Goal: Use online tool/utility: Utilize a website feature to perform a specific function

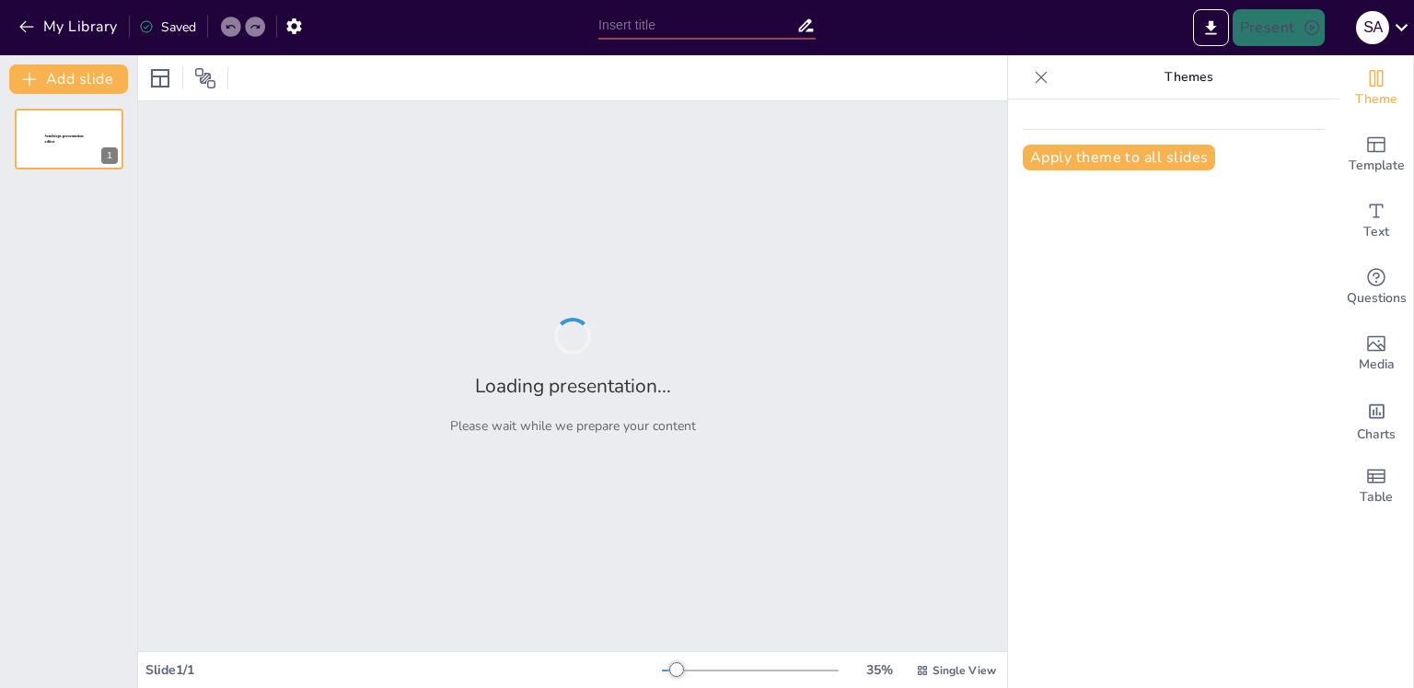
type input "اصول پایه نرسنگ: تعریف و اهمیت"
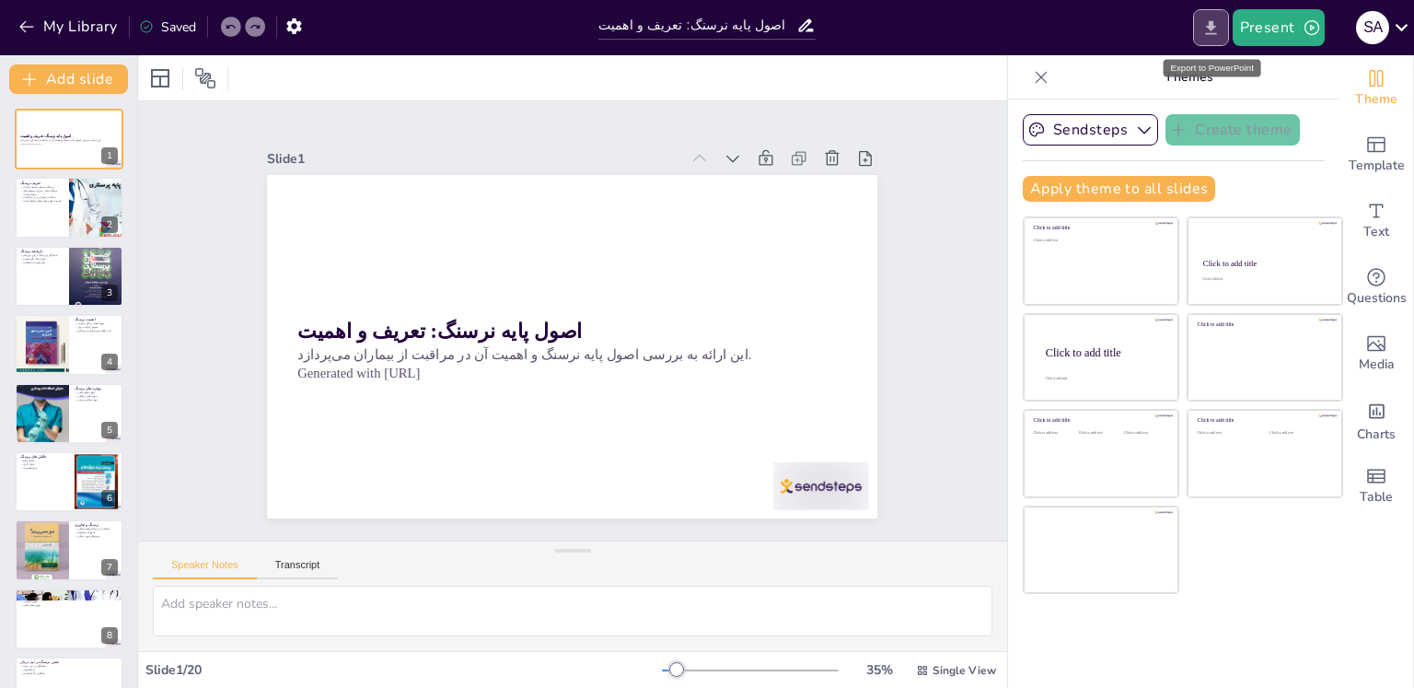
click at [1207, 39] on button "Export to PowerPoint" at bounding box center [1211, 27] width 36 height 37
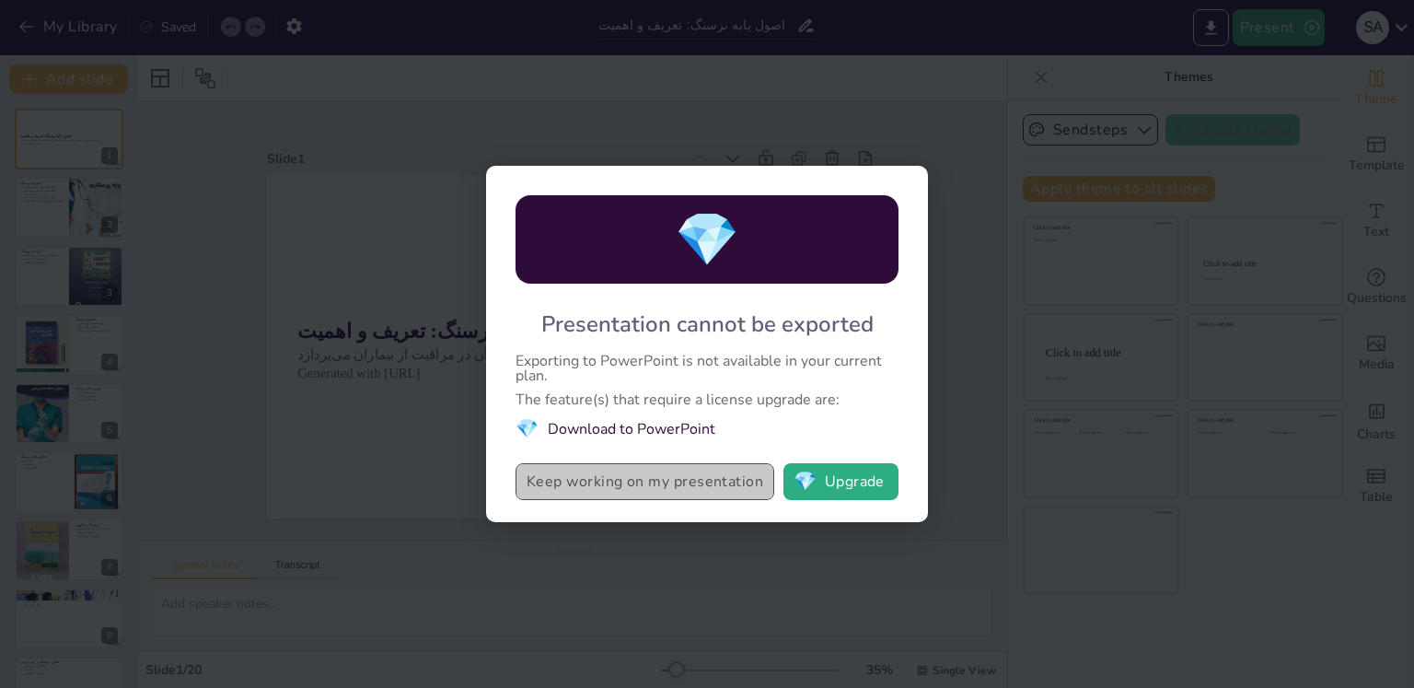
click at [723, 486] on button "Keep working on my presentation" at bounding box center [644, 481] width 259 height 37
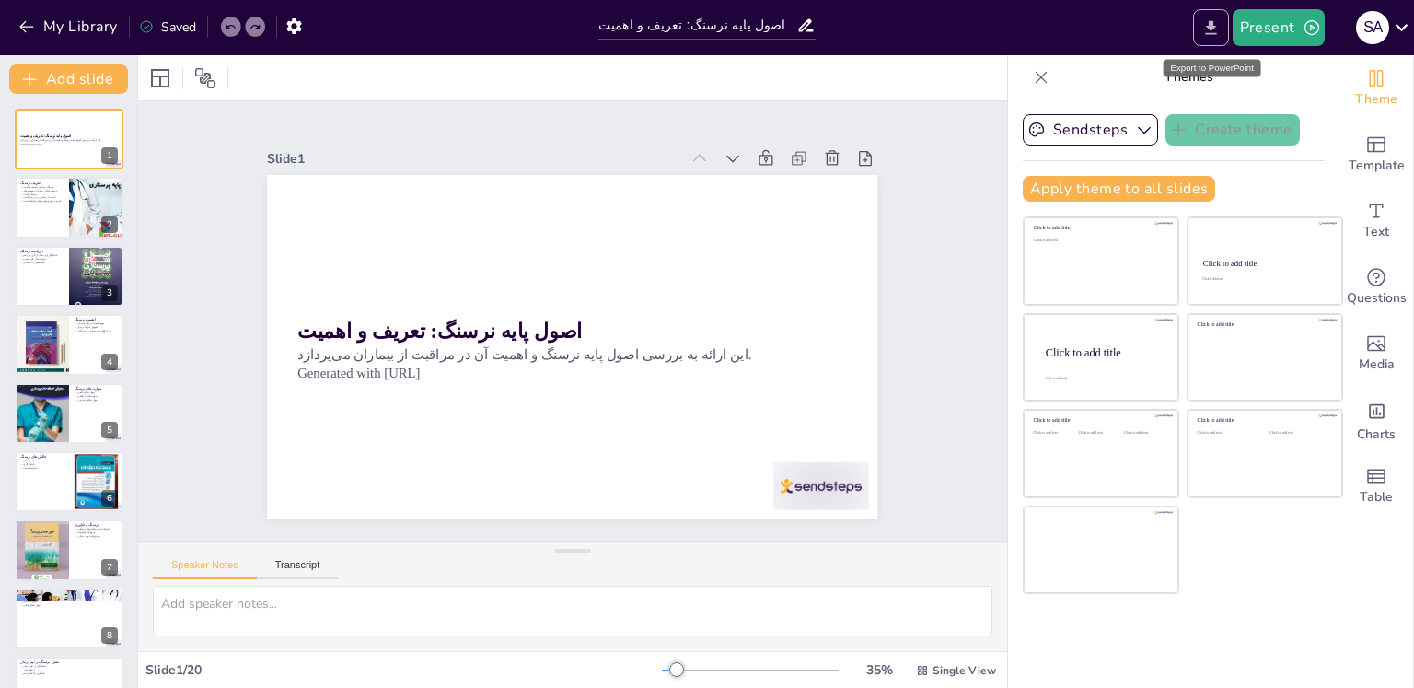
click at [1204, 30] on icon "Export to PowerPoint" at bounding box center [1210, 27] width 19 height 19
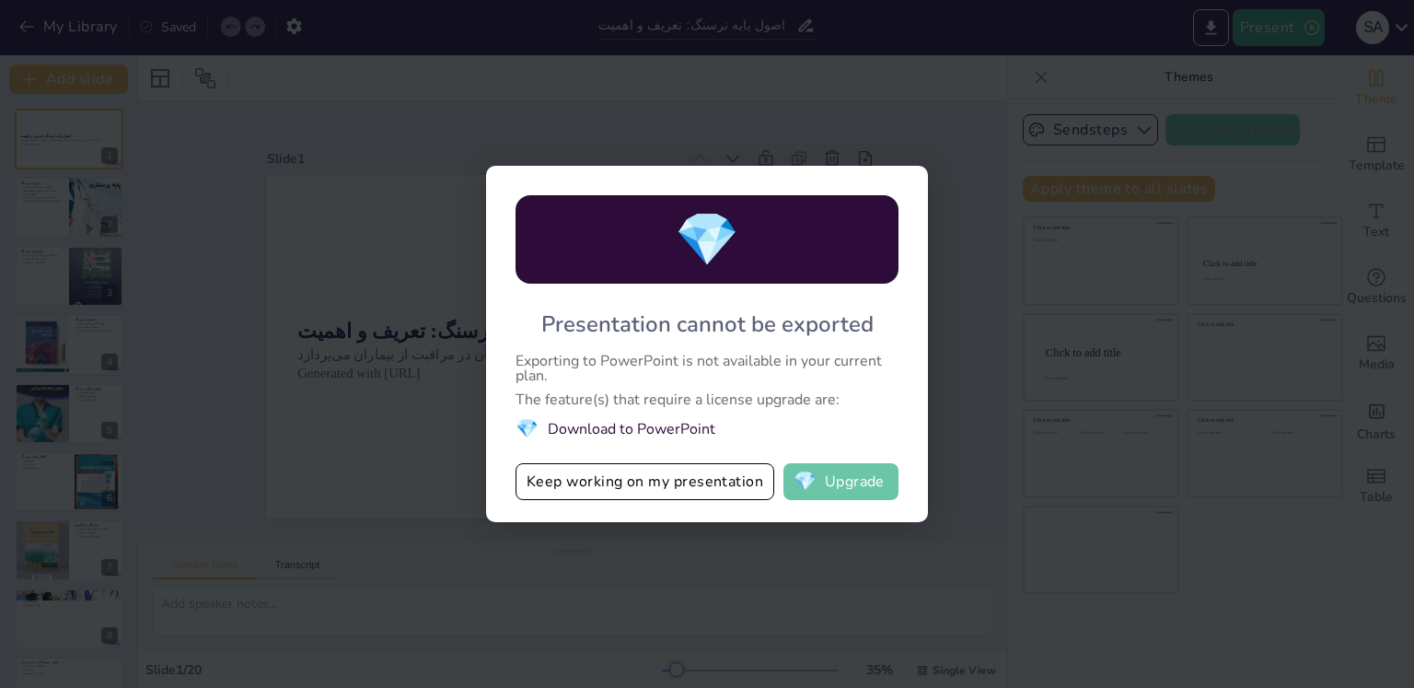
click at [837, 469] on button "💎 Upgrade" at bounding box center [840, 481] width 115 height 37
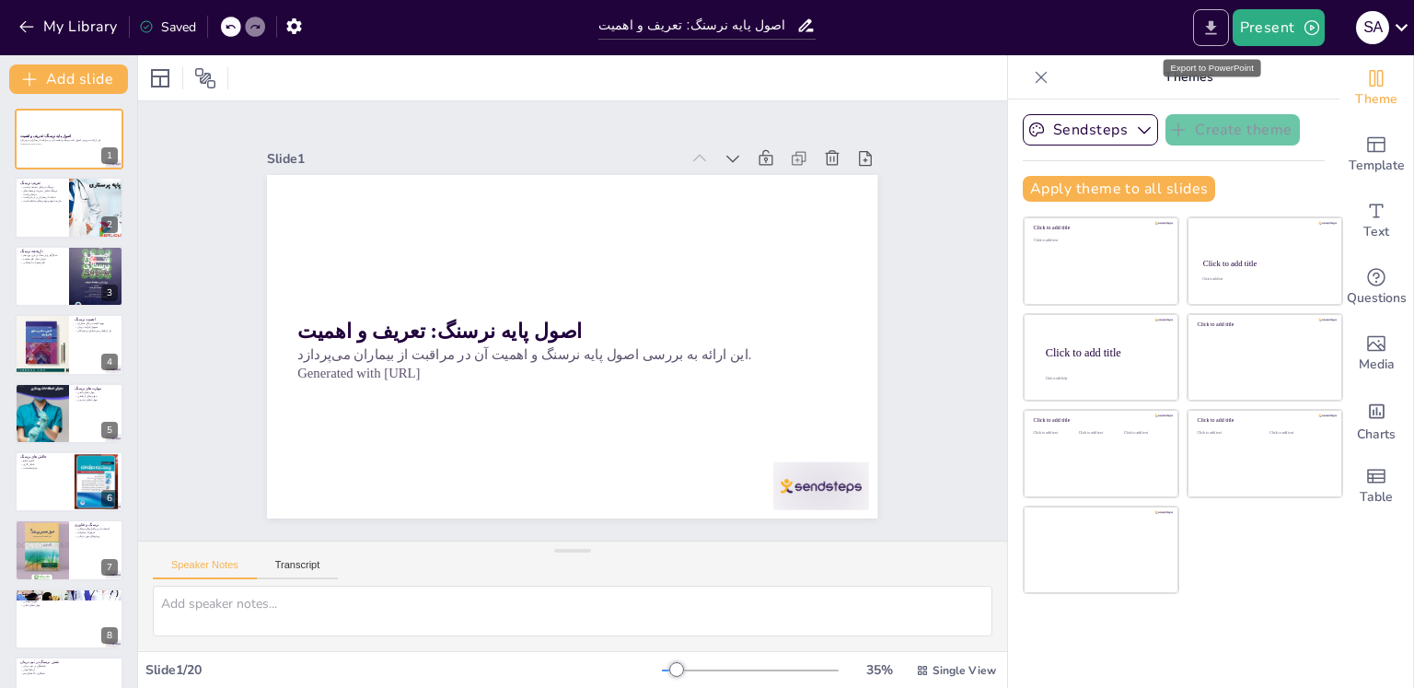
click at [1215, 40] on button "Export to PowerPoint" at bounding box center [1211, 27] width 36 height 37
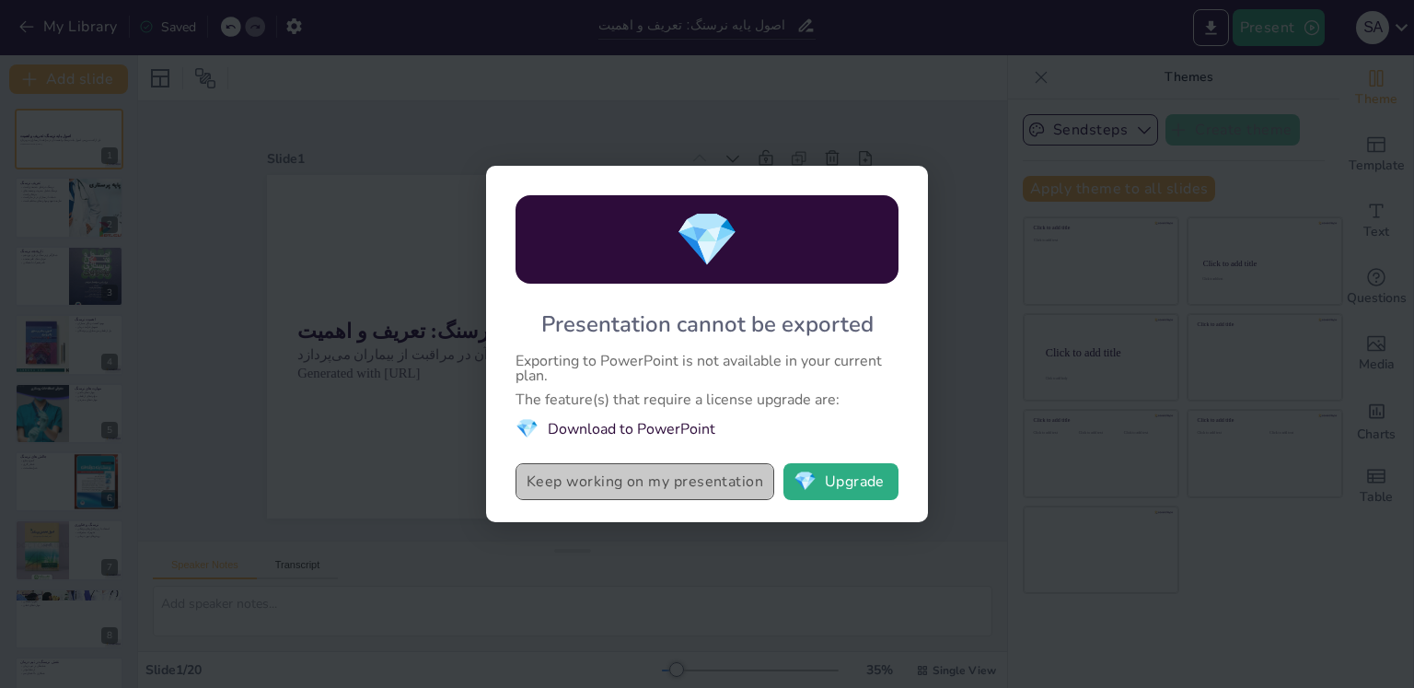
click at [682, 488] on button "Keep working on my presentation" at bounding box center [644, 481] width 259 height 37
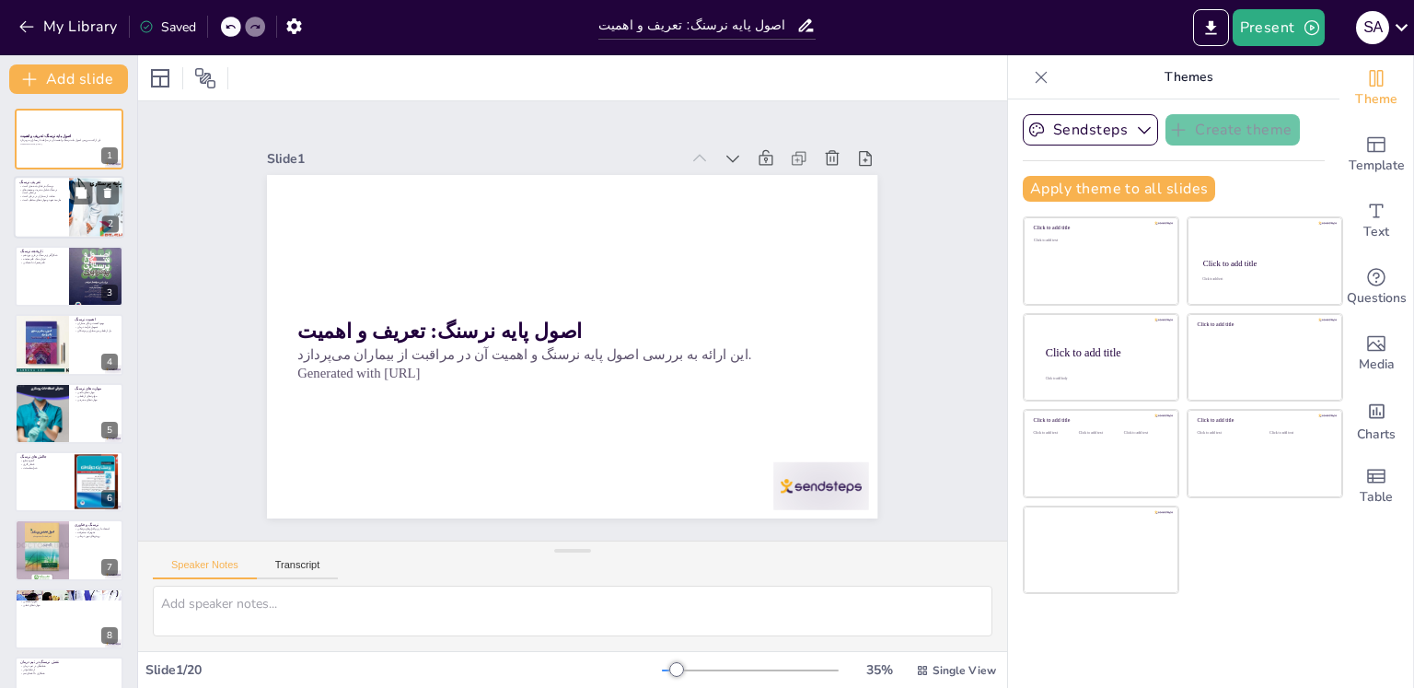
click at [87, 204] on div at bounding box center [97, 208] width 93 height 63
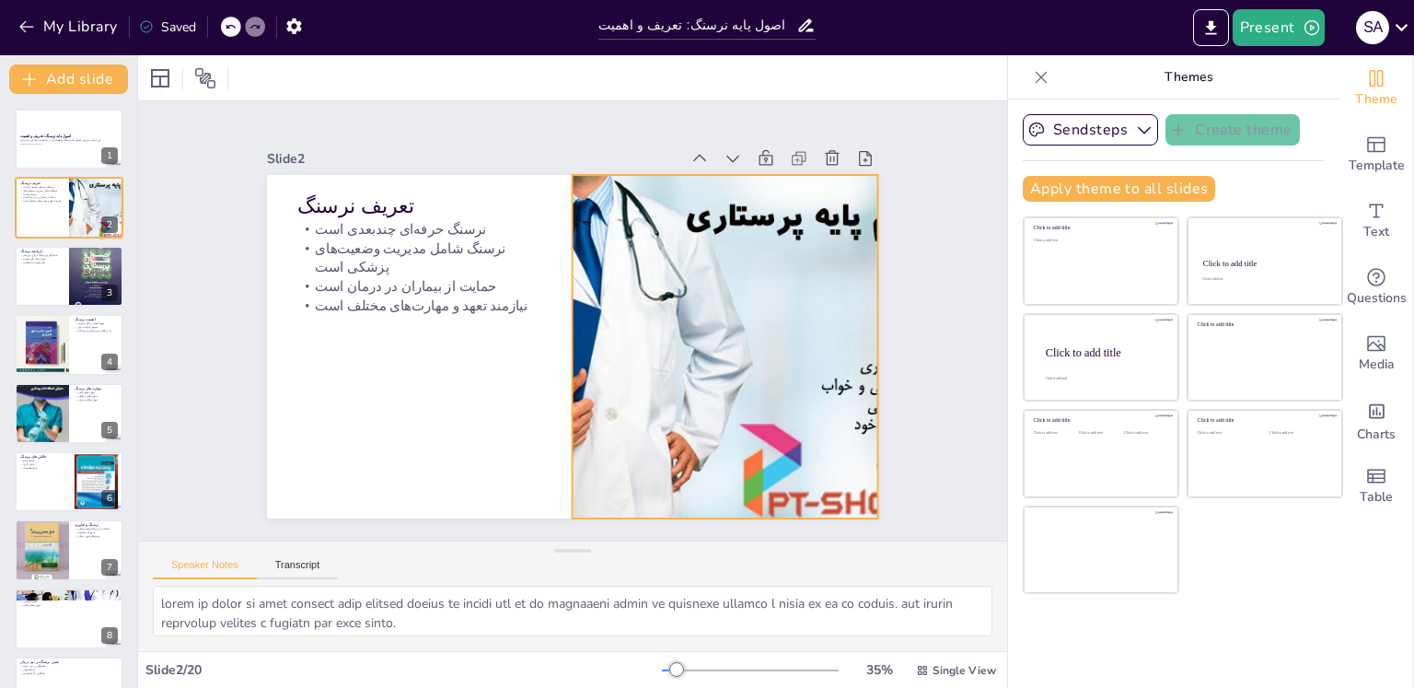
click at [730, 289] on div at bounding box center [721, 362] width 544 height 395
click at [111, 371] on div at bounding box center [114, 369] width 17 height 8
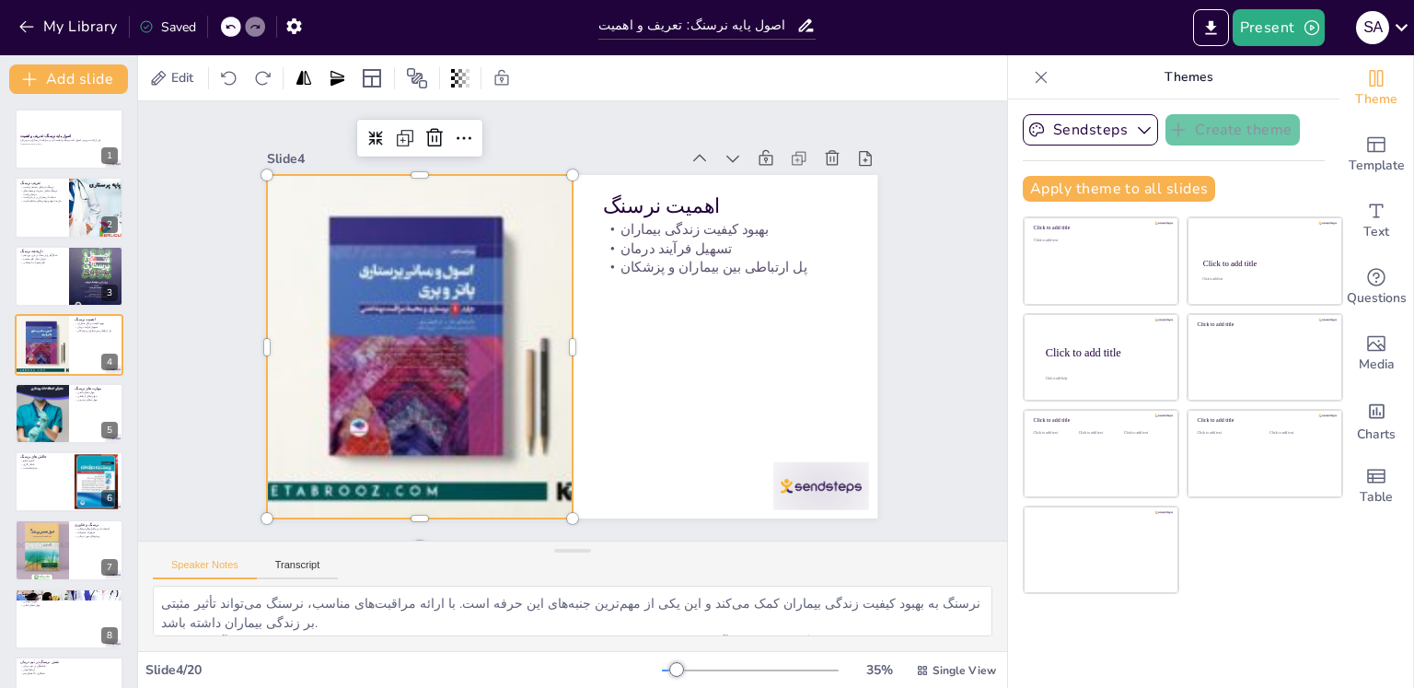
click at [503, 292] on div at bounding box center [417, 330] width 377 height 377
click at [115, 409] on button at bounding box center [108, 399] width 22 height 22
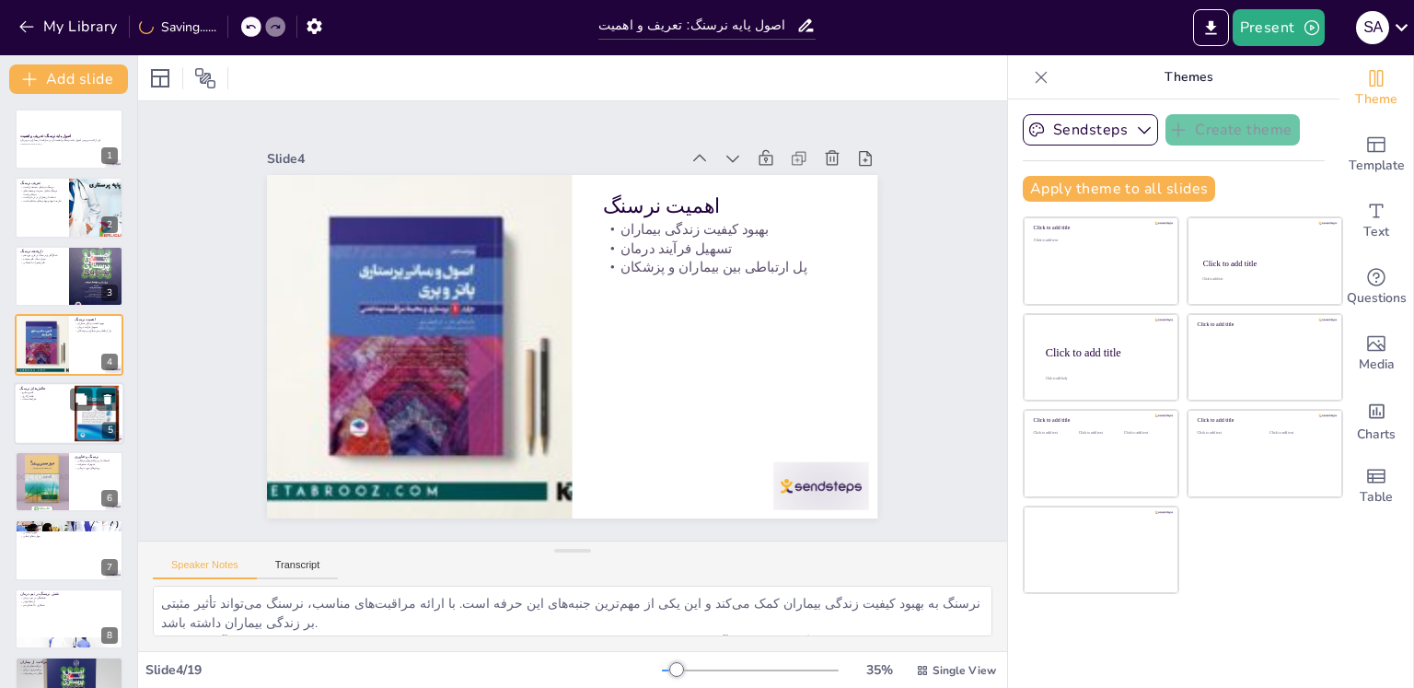
click at [59, 414] on div at bounding box center [69, 413] width 110 height 63
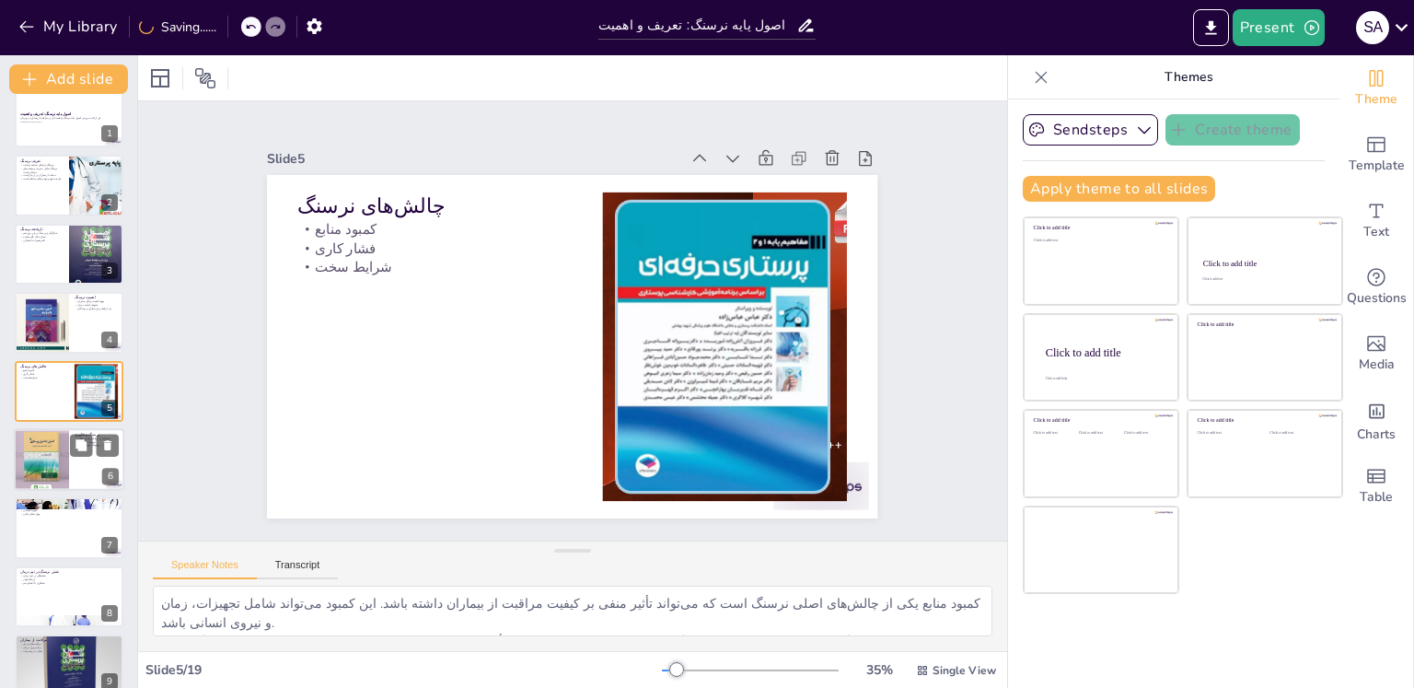
click at [55, 473] on div at bounding box center [41, 459] width 63 height 63
type textarea "استفاده از نرم‌افزارهای پزشکی به نرسنگ‌ها کمک می‌کند تا اطلاعات بیماران را به ص…"
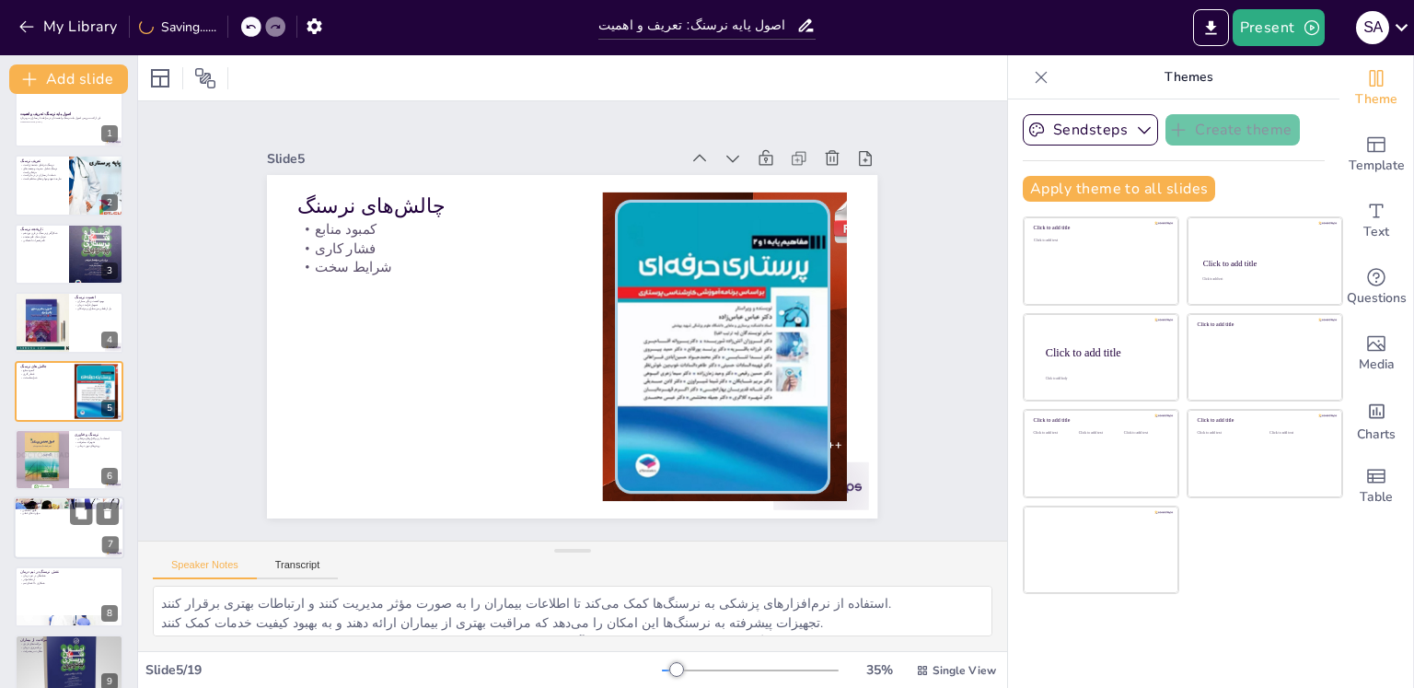
scroll to position [90, 0]
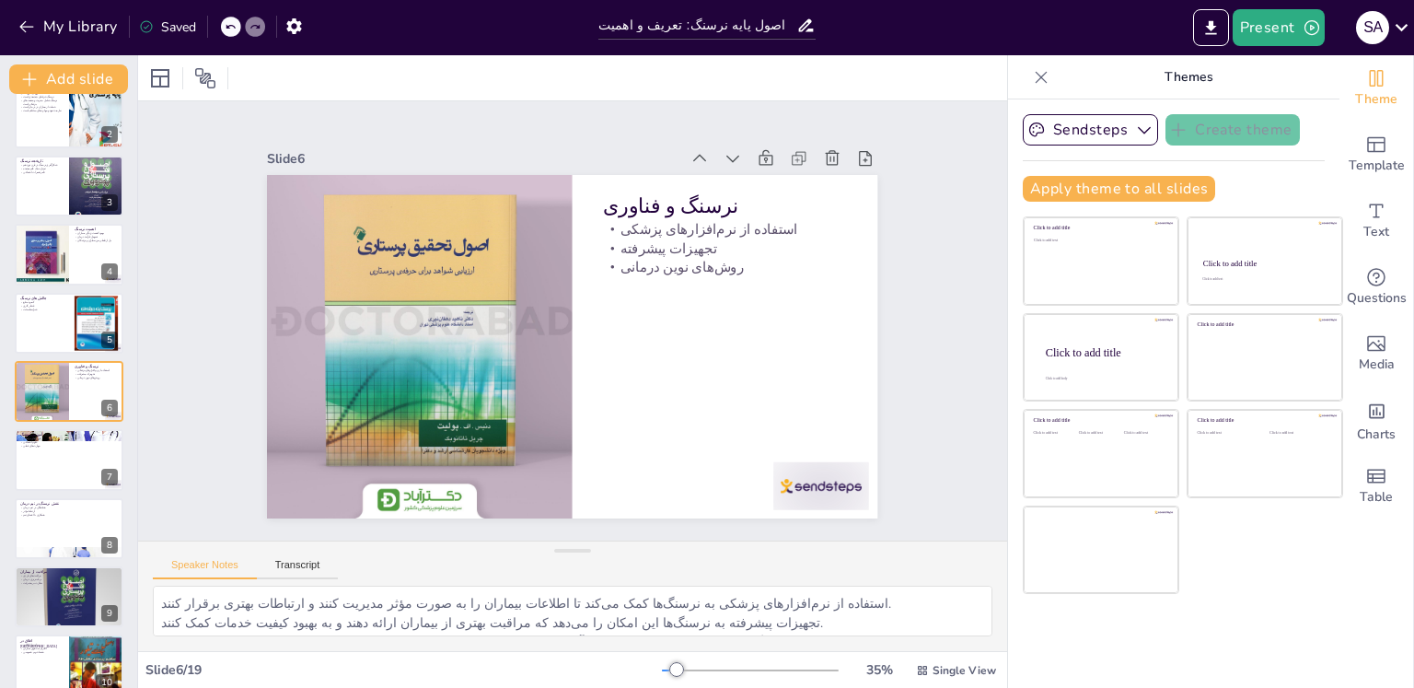
click at [1032, 76] on icon at bounding box center [1041, 77] width 18 height 18
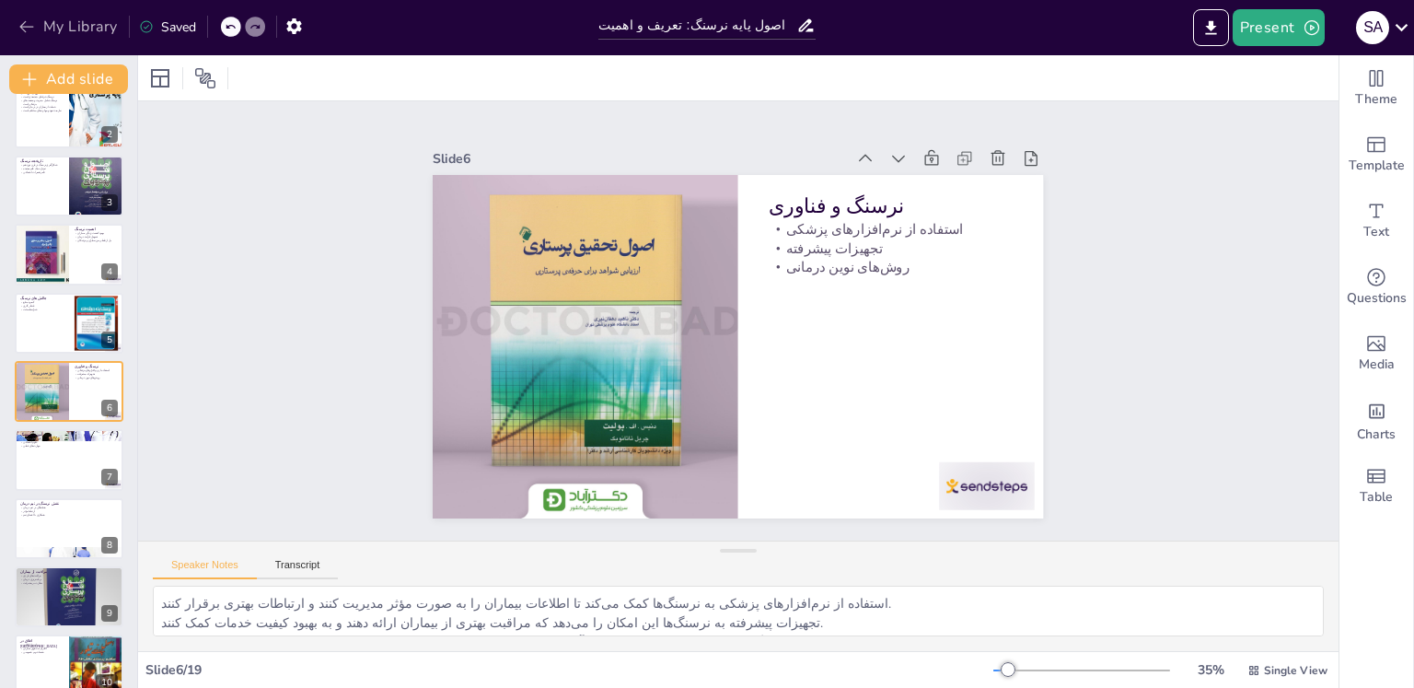
click at [29, 27] on icon "button" at bounding box center [26, 27] width 14 height 12
